Goal: Task Accomplishment & Management: Complete application form

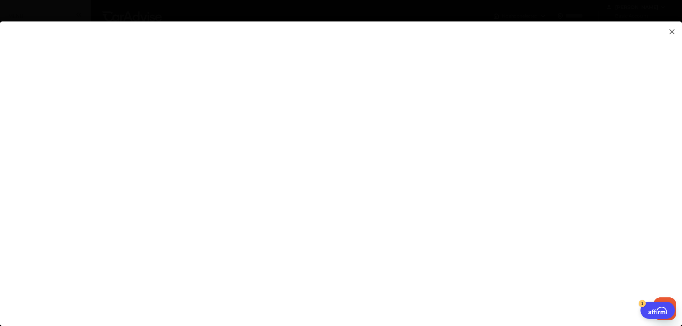
click at [436, 218] on flutter-view at bounding box center [341, 166] width 682 height 291
type input "**********"
click at [459, 256] on flutter-view at bounding box center [341, 166] width 682 height 291
click at [432, 232] on flutter-view at bounding box center [341, 166] width 682 height 291
type textarea "**********"
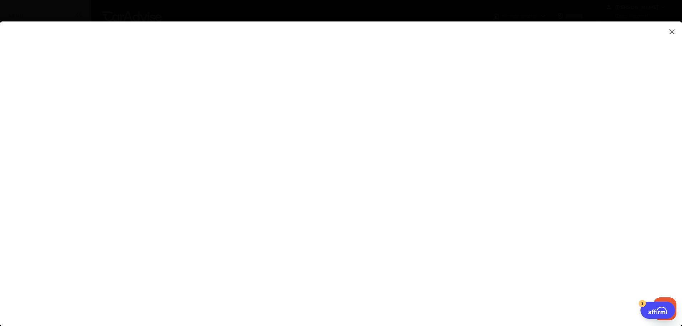
click at [431, 263] on flutter-view at bounding box center [341, 166] width 682 height 291
click at [403, 269] on flutter-view at bounding box center [341, 166] width 682 height 291
click at [454, 284] on flutter-view at bounding box center [341, 166] width 682 height 291
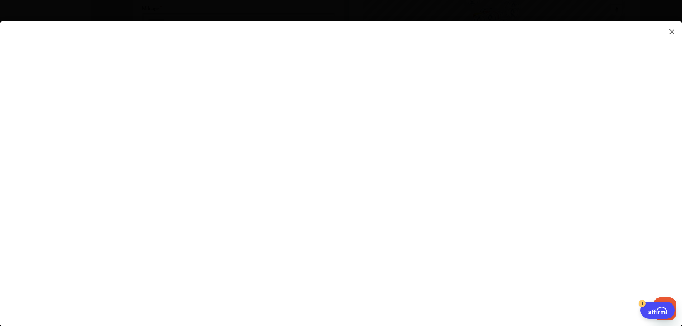
click at [472, 285] on flutter-view at bounding box center [341, 166] width 682 height 291
click at [469, 189] on flutter-view at bounding box center [341, 166] width 682 height 291
click at [457, 181] on flutter-view at bounding box center [341, 166] width 682 height 291
